Goal: Complete application form

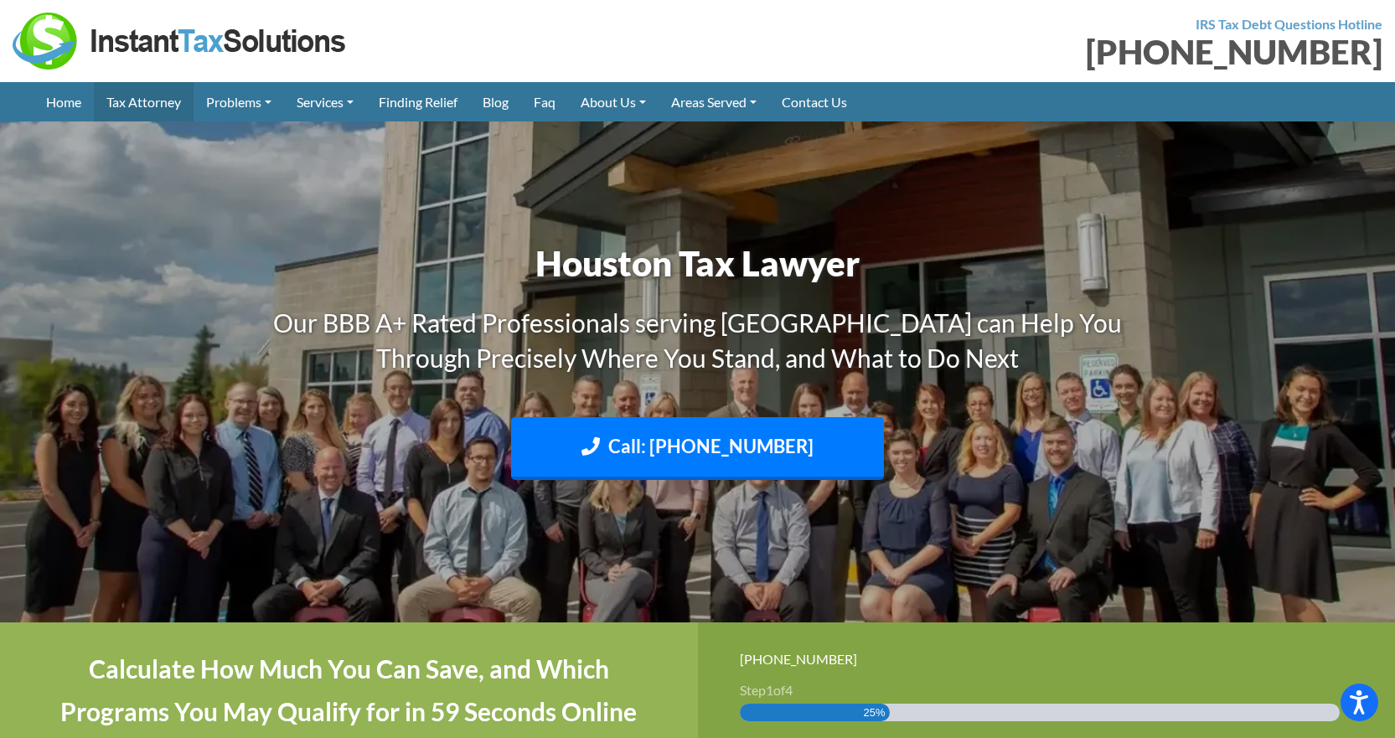
click at [152, 101] on link "Tax Attorney" at bounding box center [144, 101] width 100 height 39
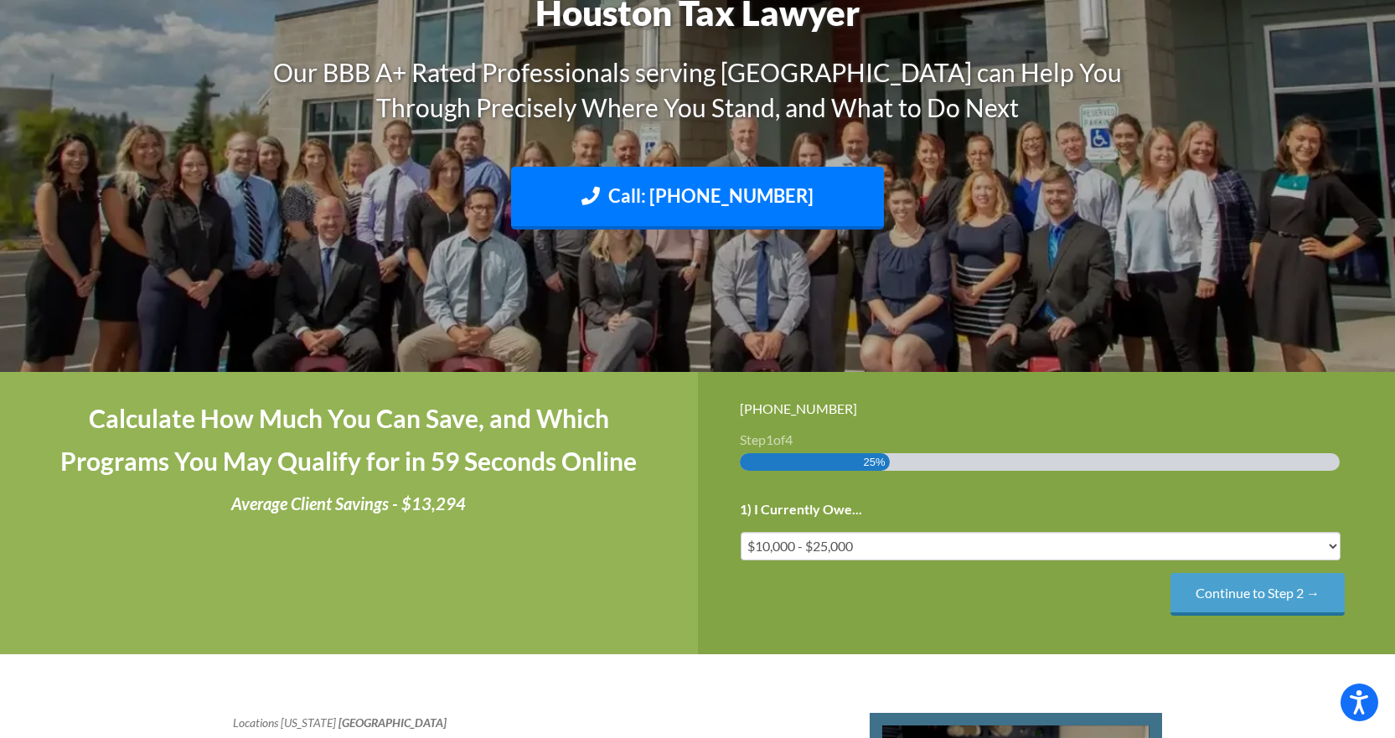
scroll to position [335, 0]
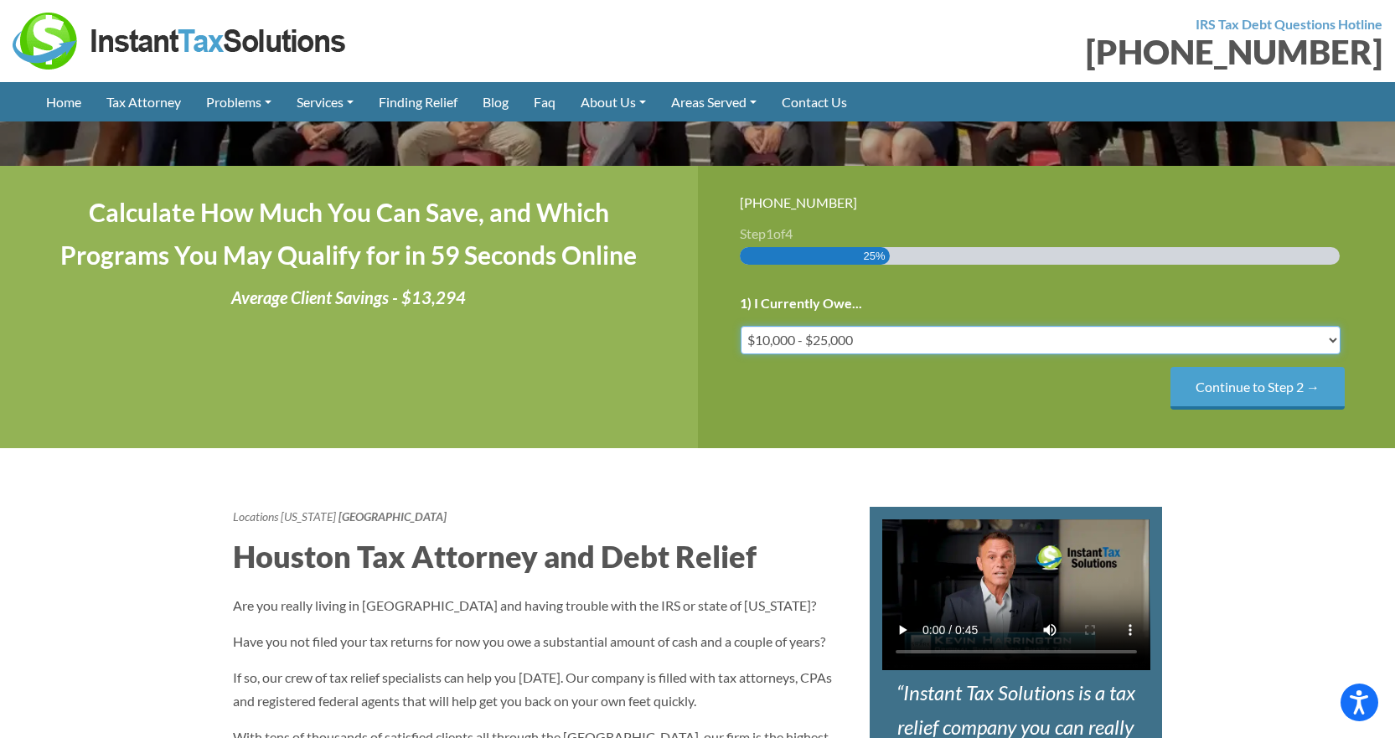
click at [1328, 339] on select "Less than $10,000 $10,000 - $25,000 $25,000 - $50,000 $50,000 - $75,000 $75,000+" at bounding box center [1041, 340] width 601 height 28
select select "over-75"
click at [741, 326] on select "Less than $10,000 $10,000 - $25,000 $25,000 - $50,000 $50,000 - $75,000 $75,000+" at bounding box center [1041, 340] width 601 height 28
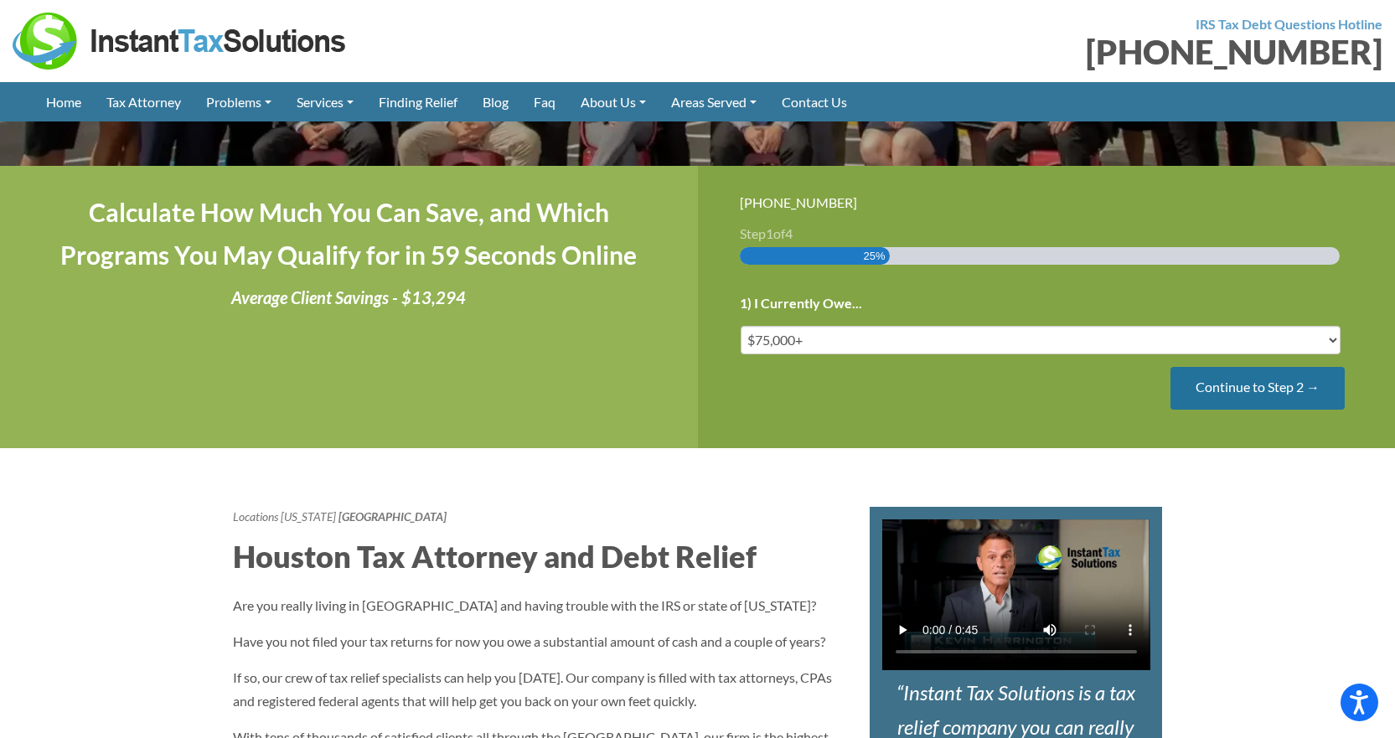
click at [1269, 394] on input "Continue to Step 2 →" at bounding box center [1258, 388] width 174 height 43
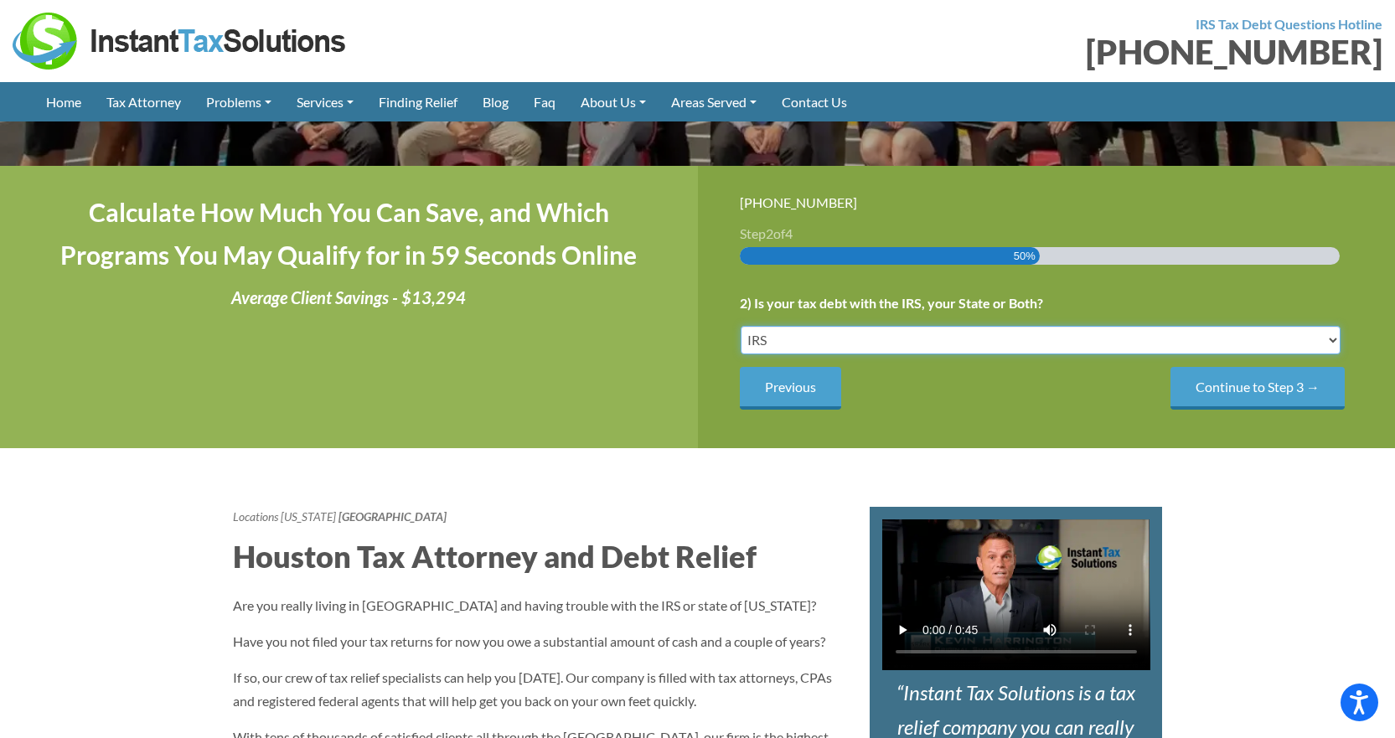
click at [1330, 349] on select "IRS State Both IRS and State" at bounding box center [1041, 340] width 601 height 28
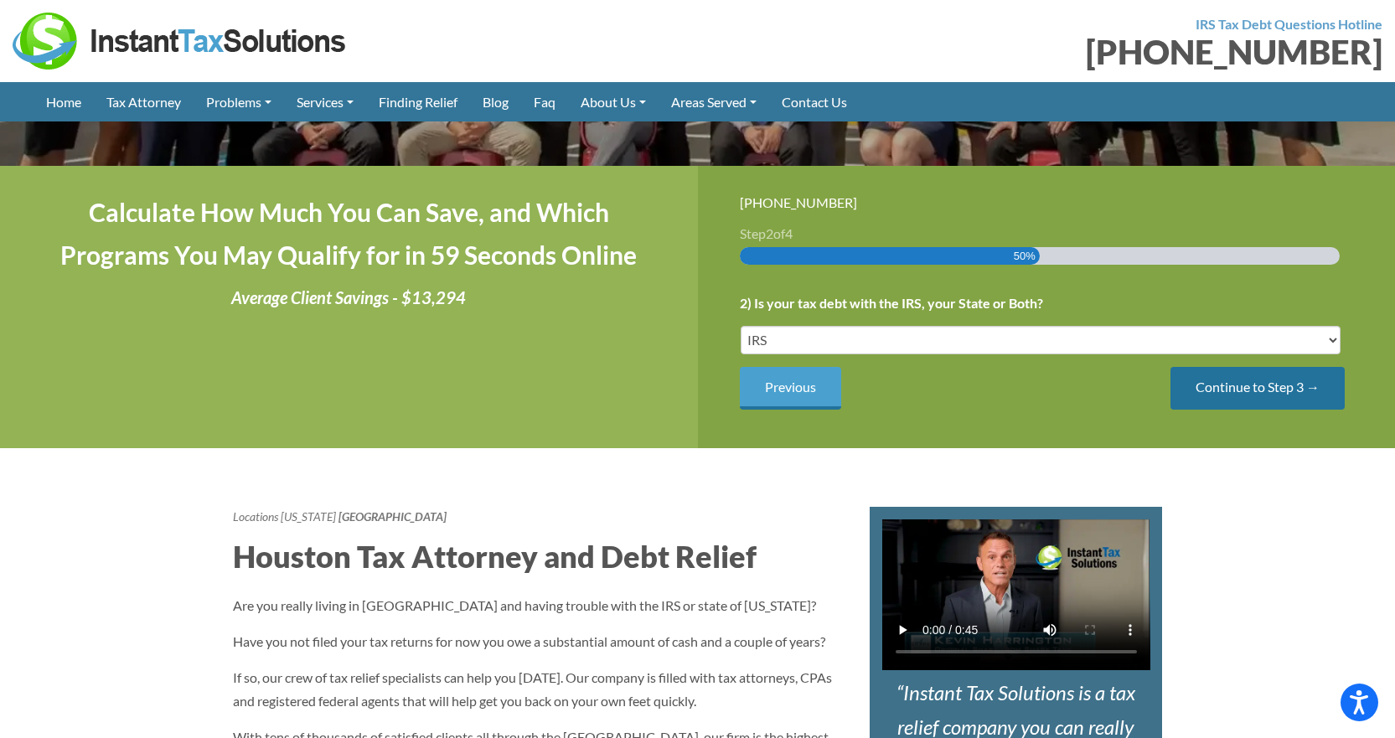
click at [1285, 393] on input "Continue to Step 3 →" at bounding box center [1258, 388] width 174 height 43
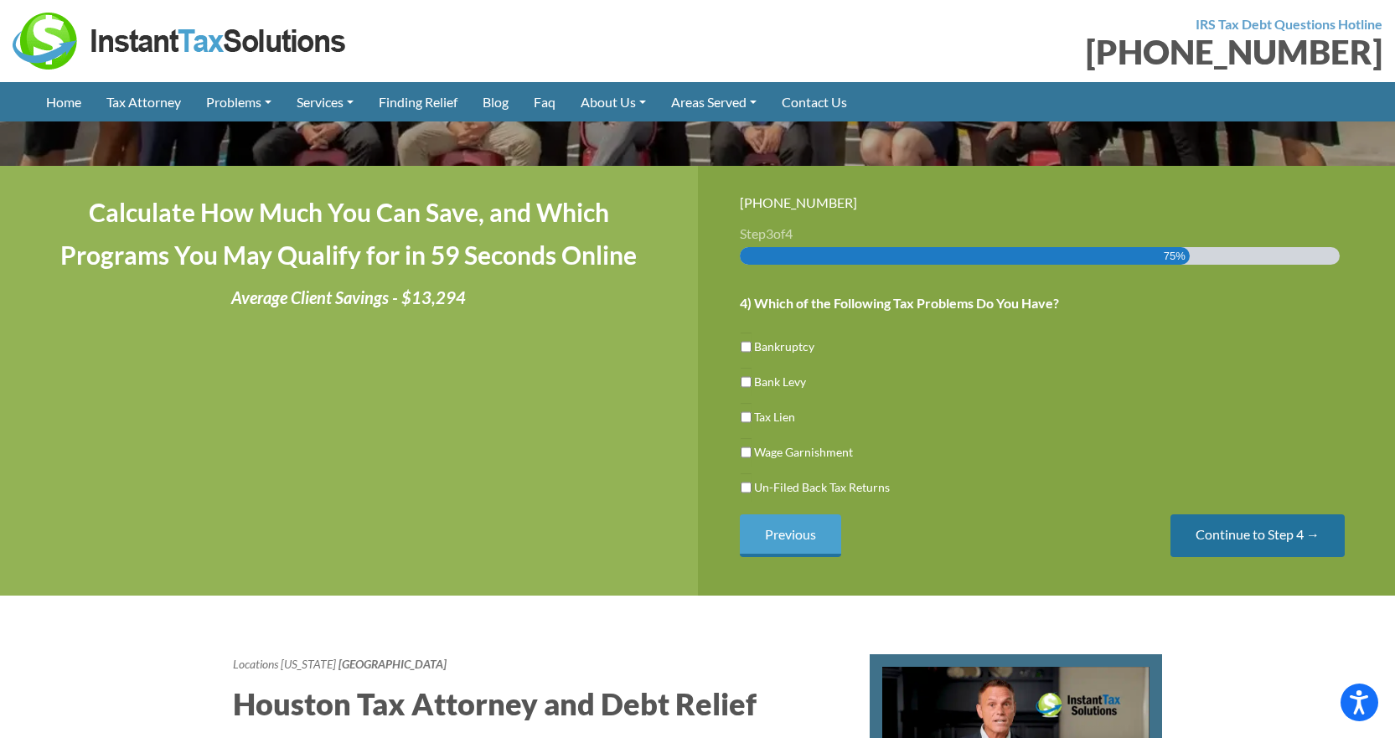
click at [1249, 538] on input "Continue to Step 4 →" at bounding box center [1258, 535] width 174 height 43
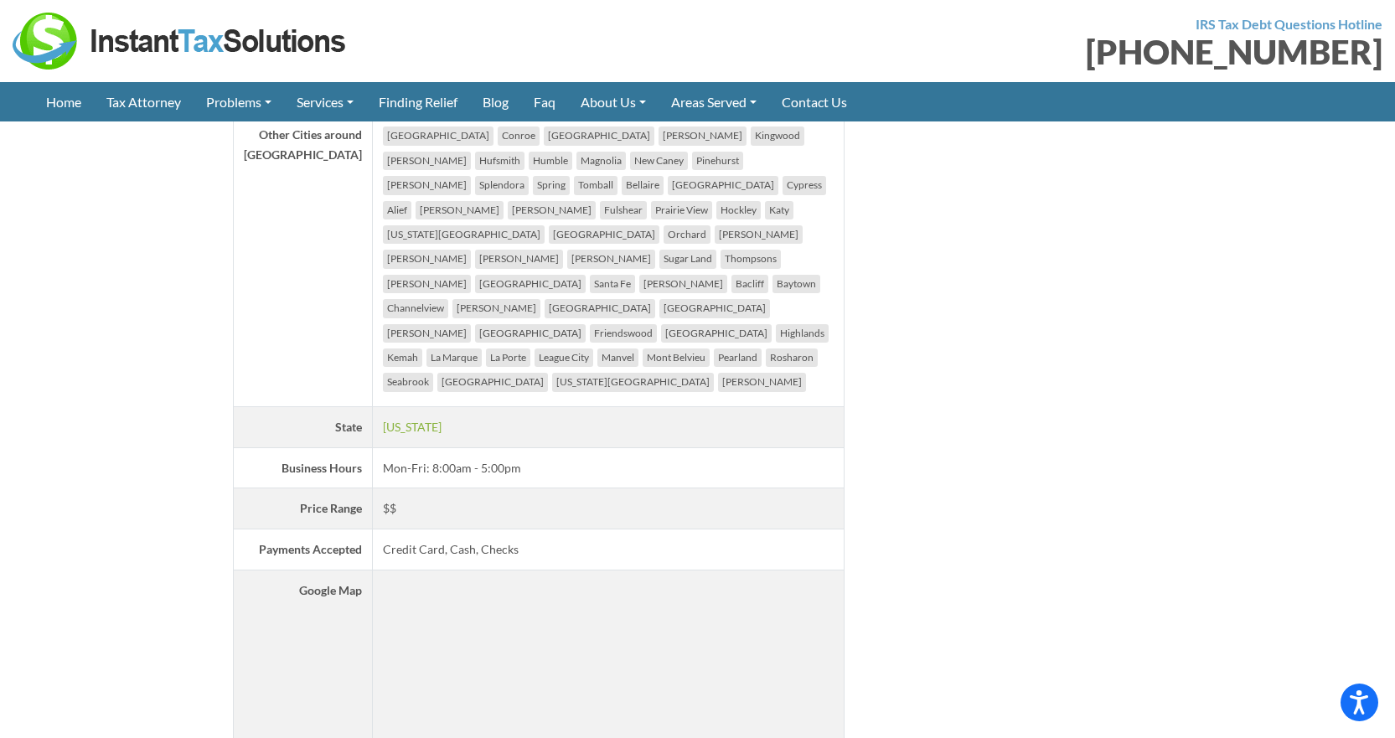
scroll to position [3100, 0]
